Goal: Task Accomplishment & Management: Manage account settings

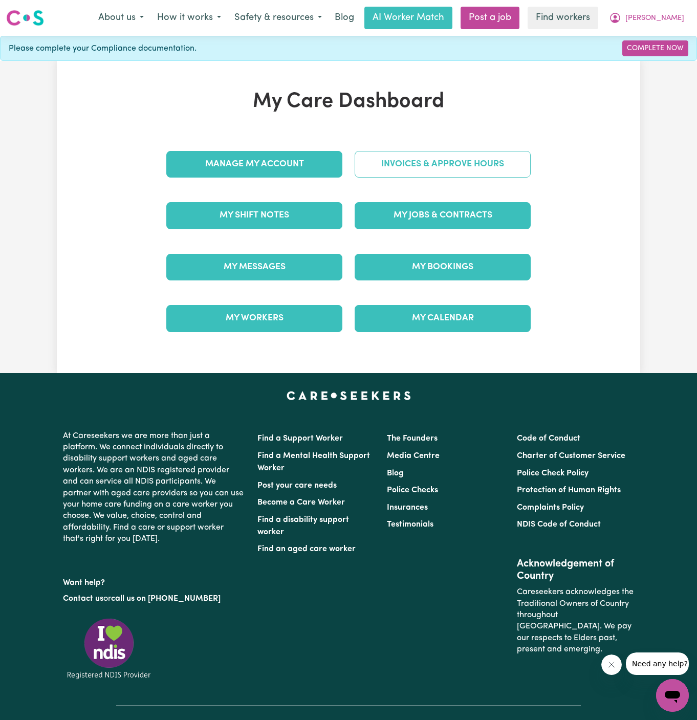
click at [441, 165] on link "Invoices & Approve Hours" at bounding box center [442, 164] width 176 height 27
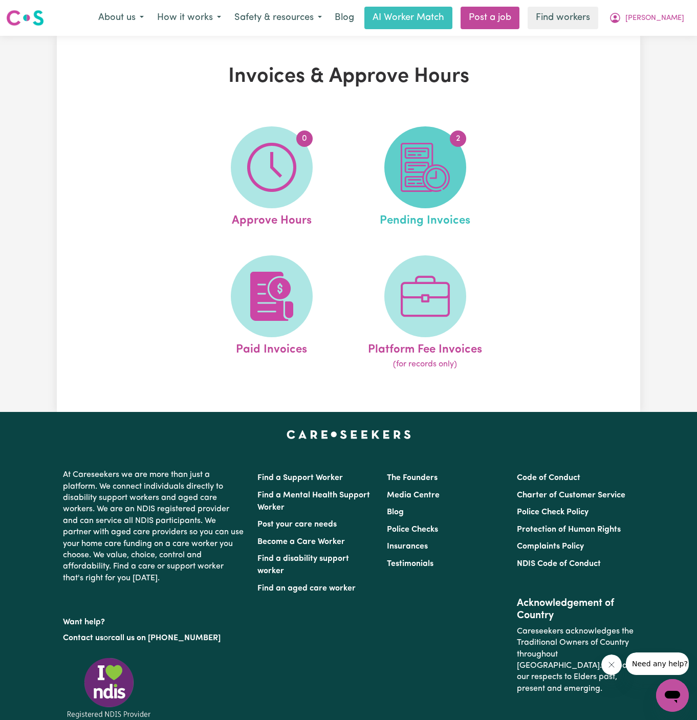
click at [402, 171] on img at bounding box center [424, 167] width 49 height 49
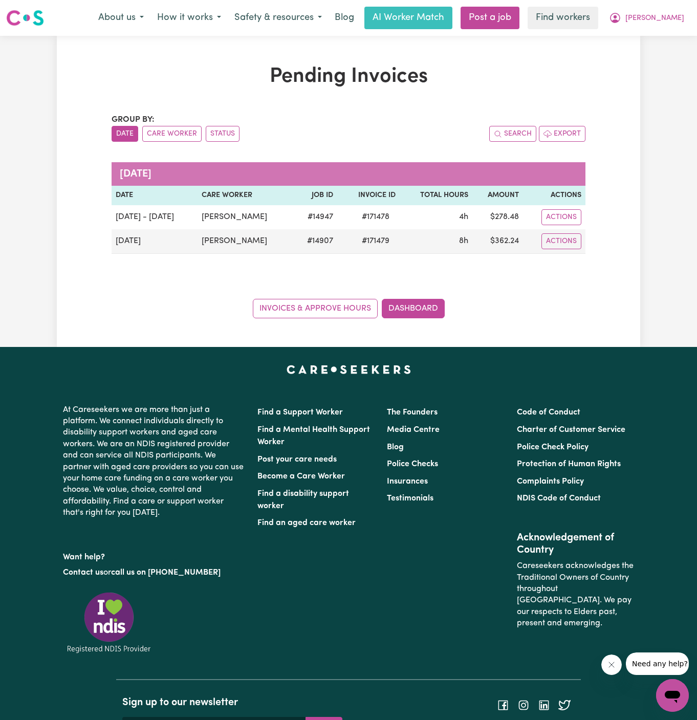
click at [333, 297] on div "Invoices & Approve Hours Dashboard" at bounding box center [348, 302] width 474 height 32
click at [301, 302] on link "Invoices & Approve Hours" at bounding box center [315, 308] width 125 height 19
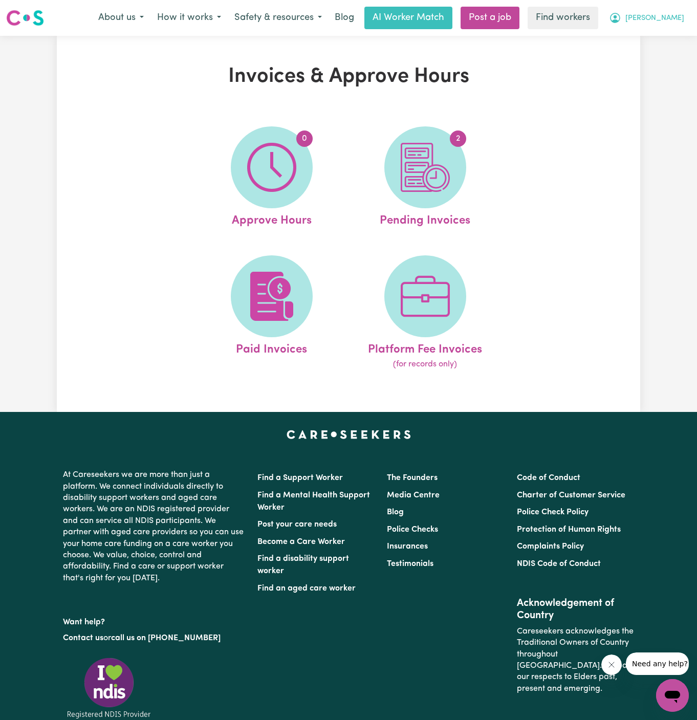
click at [673, 18] on span "[PERSON_NAME]" at bounding box center [654, 18] width 59 height 11
click at [668, 30] on link "My Dashboard" at bounding box center [649, 39] width 81 height 19
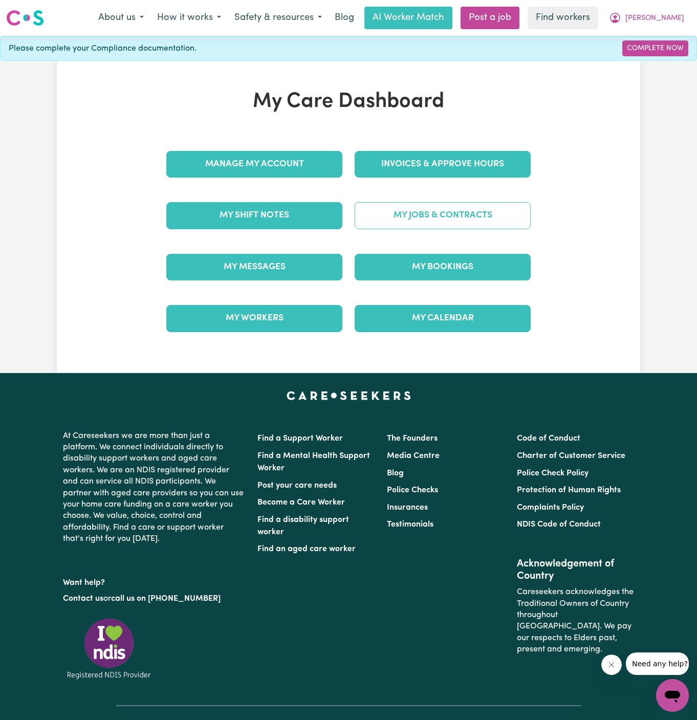
click at [472, 226] on link "My Jobs & Contracts" at bounding box center [442, 215] width 176 height 27
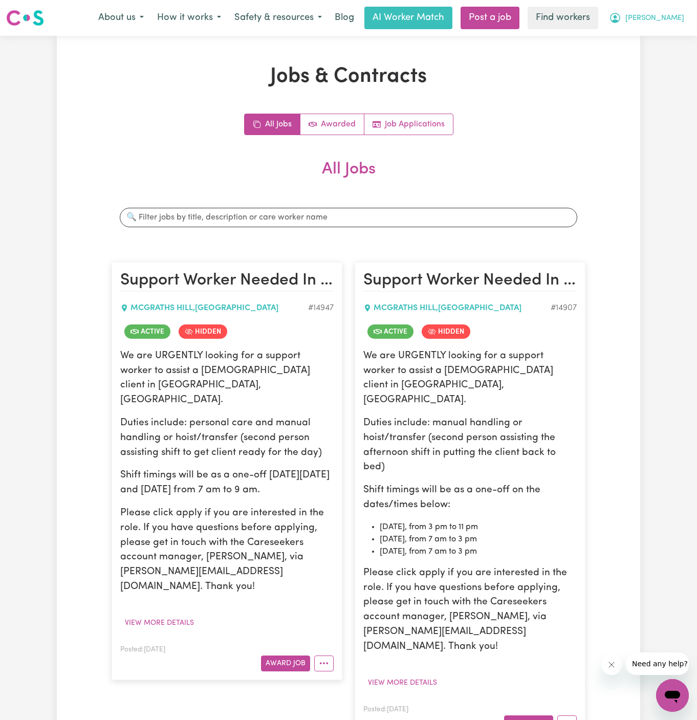
click at [672, 17] on span "[PERSON_NAME]" at bounding box center [654, 18] width 59 height 11
click at [671, 54] on link "Logout" at bounding box center [649, 58] width 81 height 19
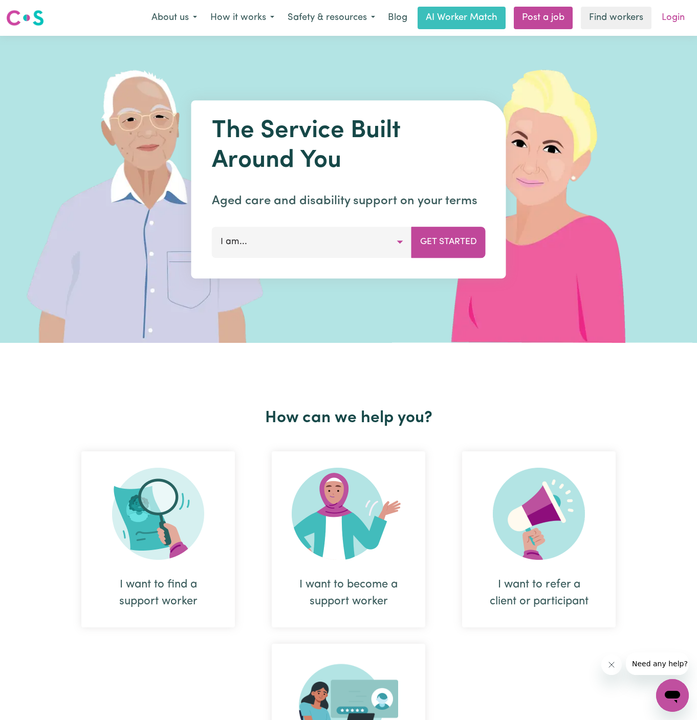
click at [675, 27] on link "Login" at bounding box center [672, 18] width 35 height 23
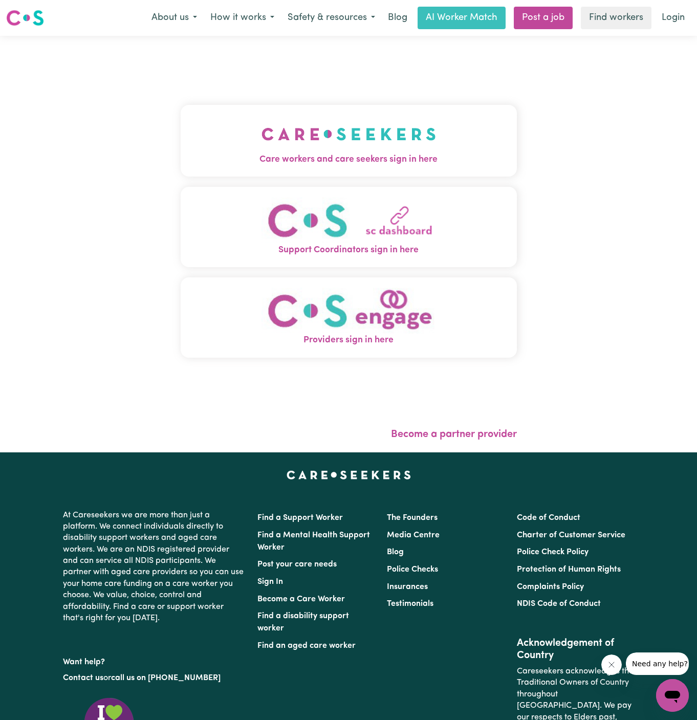
click at [328, 131] on img "Care workers and care seekers sign in here" at bounding box center [348, 134] width 174 height 38
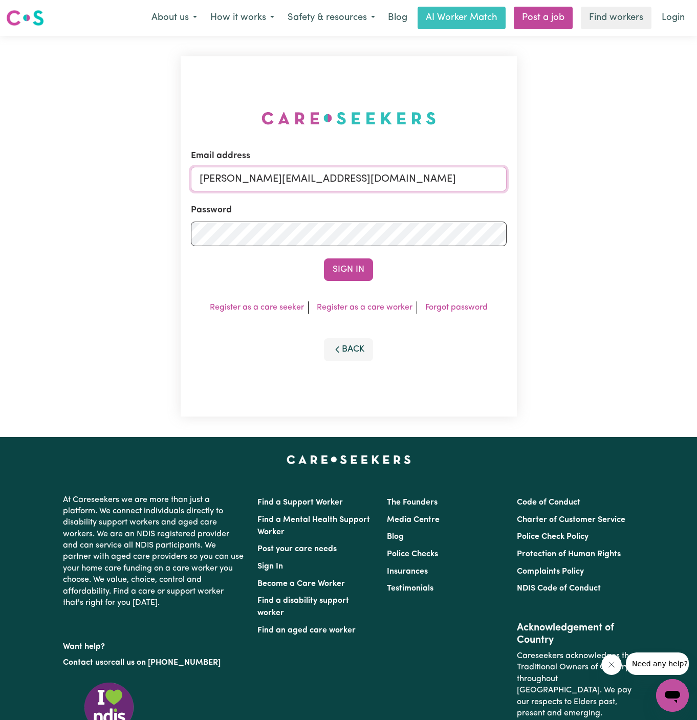
click at [419, 169] on input "[PERSON_NAME][EMAIL_ADDRESS][DOMAIN_NAME]" at bounding box center [349, 179] width 316 height 25
drag, startPoint x: 255, startPoint y: 178, endPoint x: 575, endPoint y: 220, distance: 323.5
click at [575, 220] on div "Email address superuser~ClientLeumeahALC@careseekers.com.au Password Sign In Re…" at bounding box center [348, 236] width 697 height 401
click at [364, 267] on button "Sign In" at bounding box center [348, 269] width 49 height 23
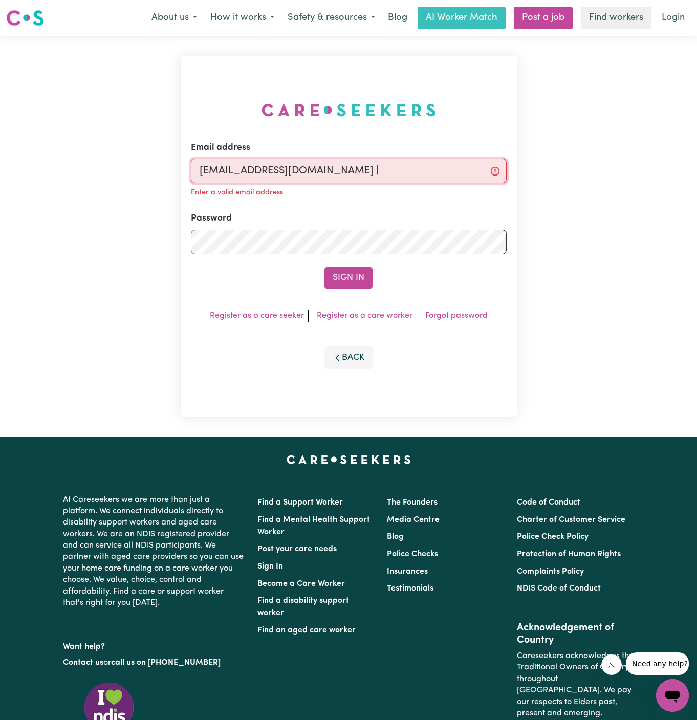
click at [486, 172] on input "superuser~dawlatalexanderYS@careseekers.com.au |" at bounding box center [349, 171] width 316 height 25
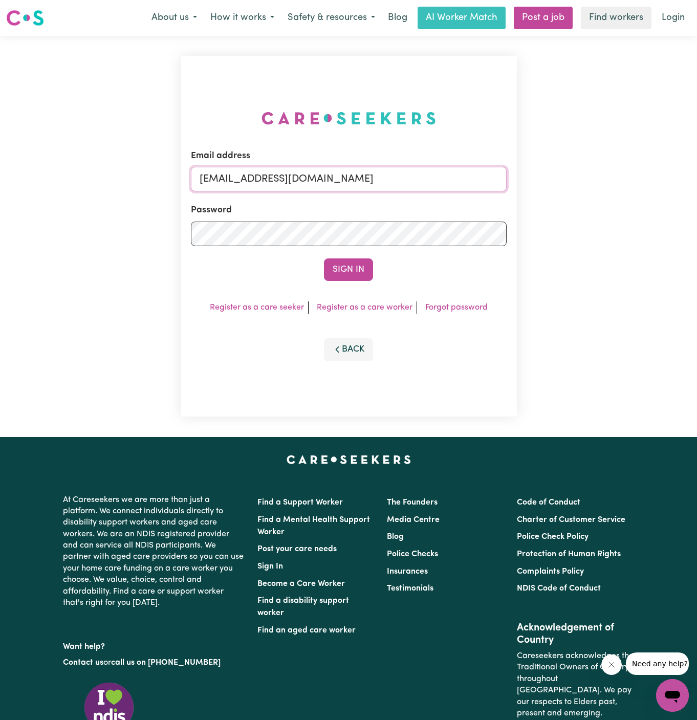
type input "superuser~dawlatalexanderYS@careseekers.com.au"
click at [324, 258] on button "Sign In" at bounding box center [348, 269] width 49 height 23
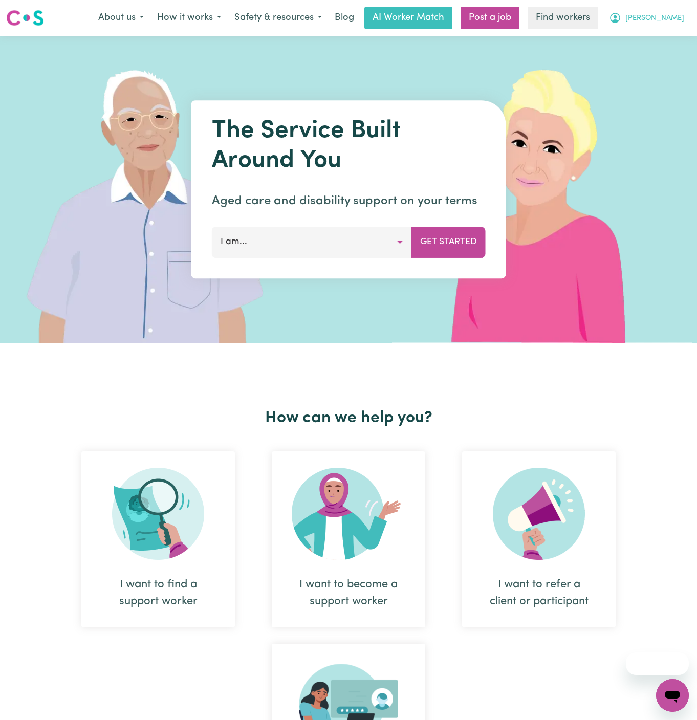
click at [677, 21] on span "[PERSON_NAME]" at bounding box center [654, 18] width 59 height 11
click at [670, 59] on link "Logout" at bounding box center [649, 58] width 81 height 19
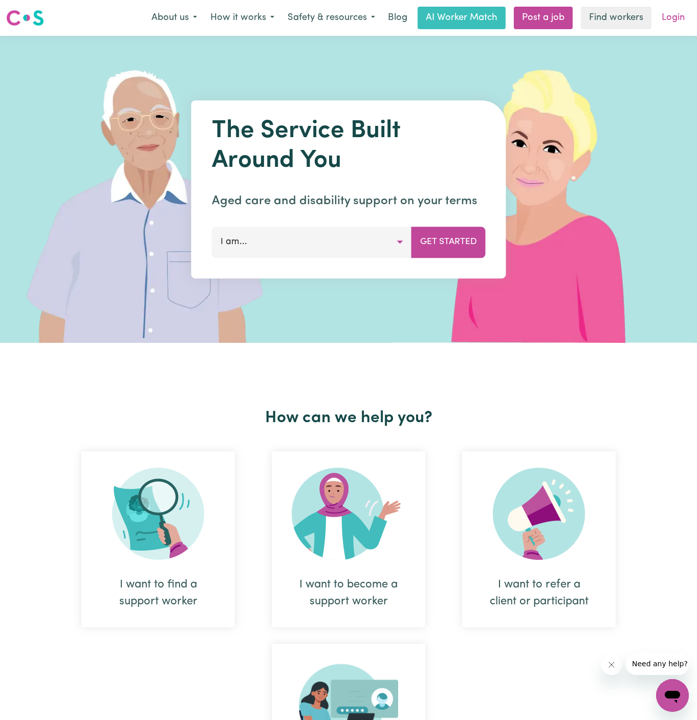
click at [678, 20] on link "Login" at bounding box center [672, 18] width 35 height 23
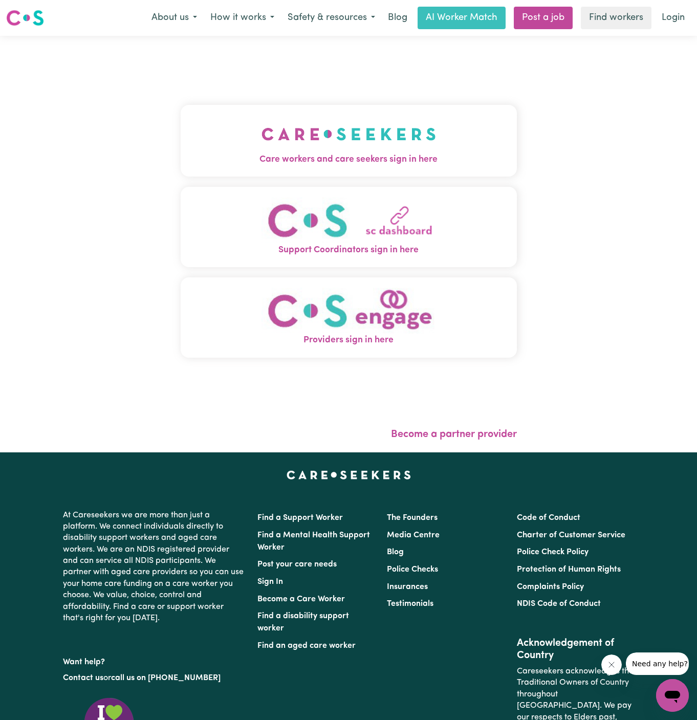
click at [422, 140] on button "Care workers and care seekers sign in here" at bounding box center [349, 141] width 336 height 72
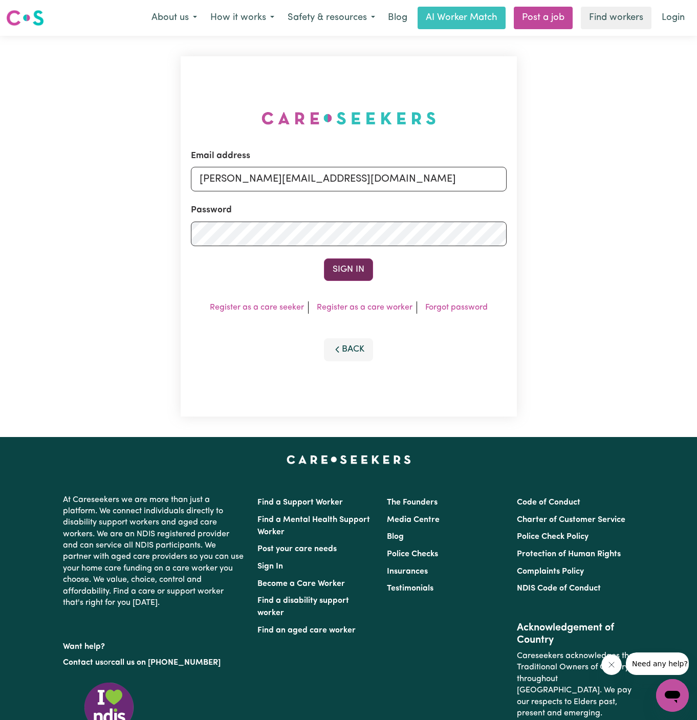
click at [347, 263] on button "Sign In" at bounding box center [348, 269] width 49 height 23
